Goal: Check status: Check status

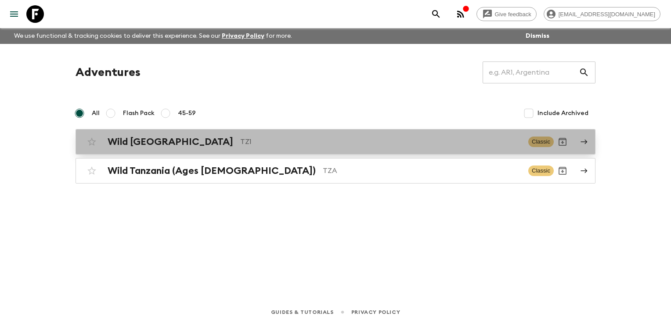
click at [168, 145] on h2 "Wild [GEOGRAPHIC_DATA]" at bounding box center [171, 141] width 126 height 11
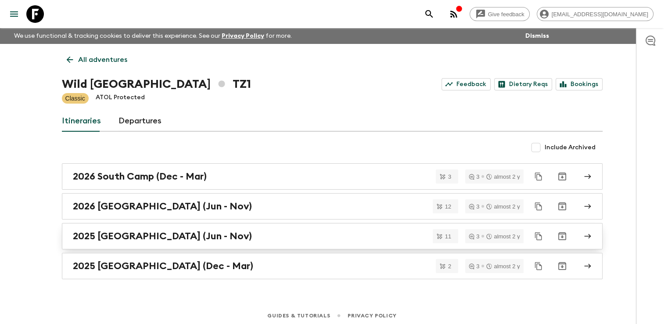
click at [112, 235] on h2 "2025 [GEOGRAPHIC_DATA] (Jun - Nov)" at bounding box center [162, 235] width 179 height 11
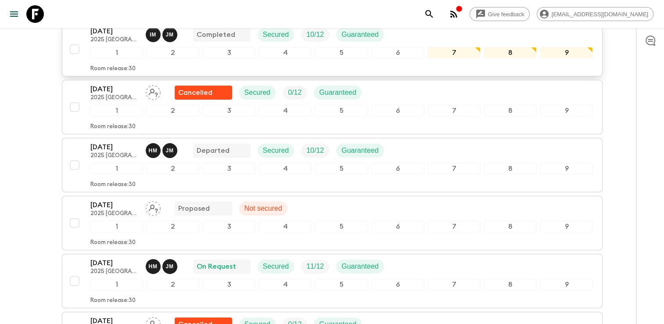
scroll to position [219, 0]
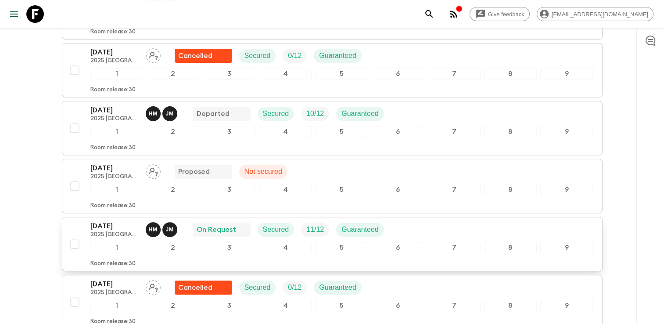
click at [112, 221] on p "[DATE]" at bounding box center [114, 226] width 48 height 11
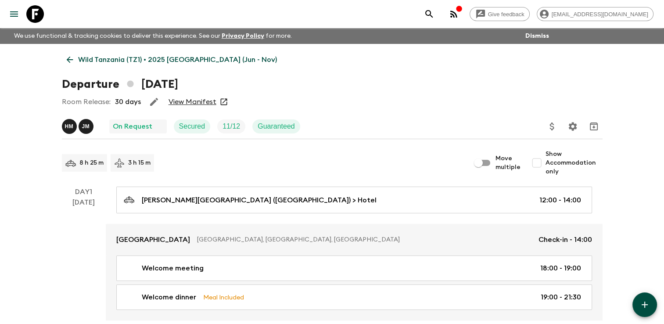
click at [192, 101] on link "View Manifest" at bounding box center [193, 101] width 48 height 9
